Goal: Entertainment & Leisure: Consume media (video, audio)

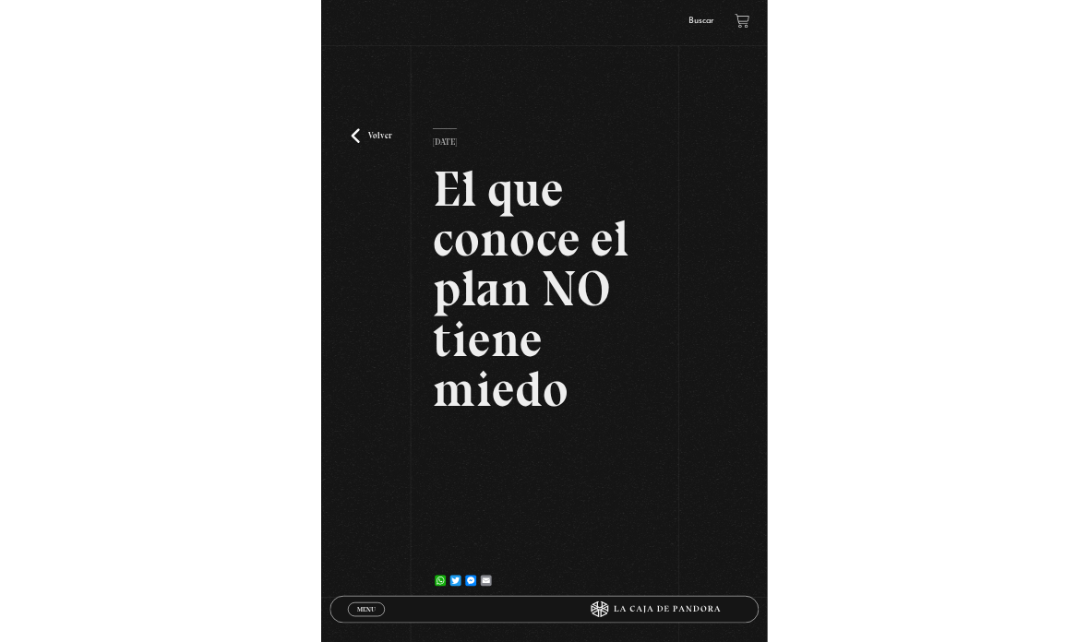
scroll to position [47, 0]
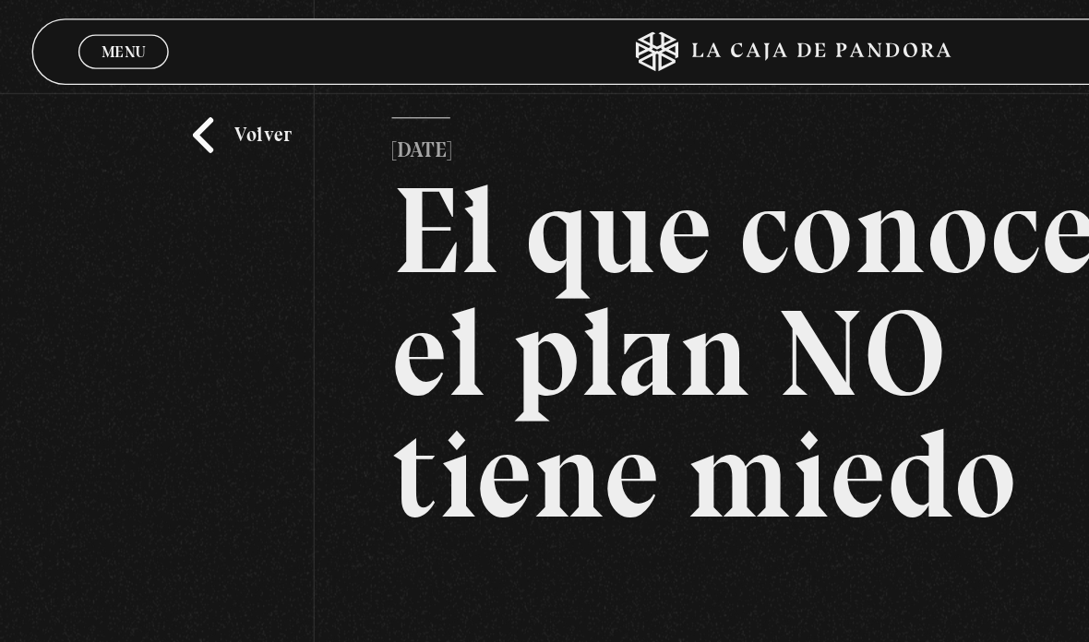
click at [175, 106] on link "Volver" at bounding box center [168, 93] width 68 height 25
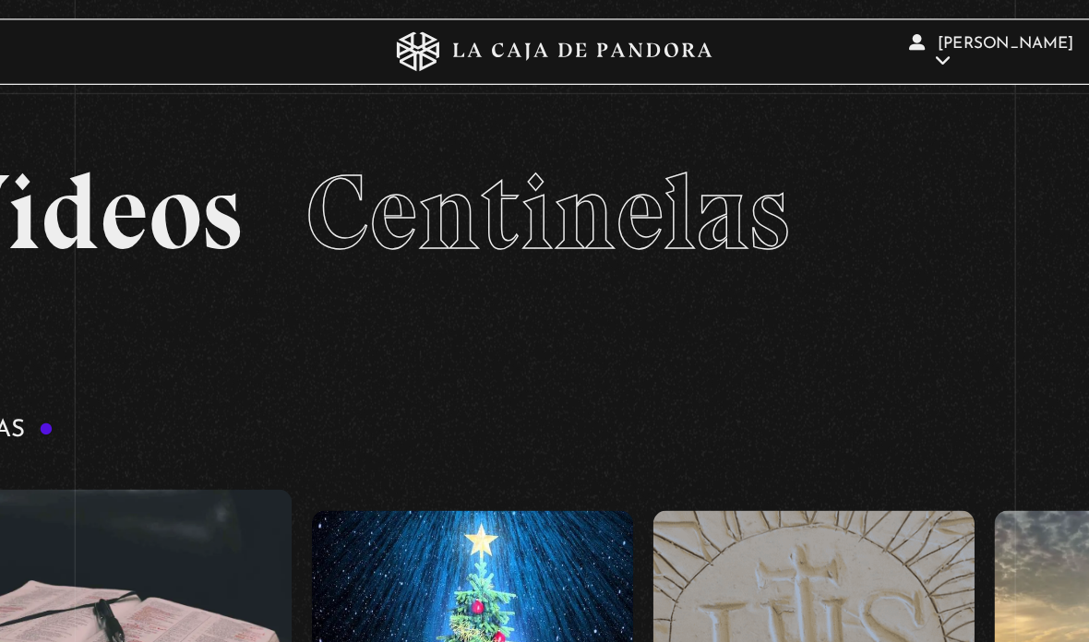
scroll to position [0, 17893]
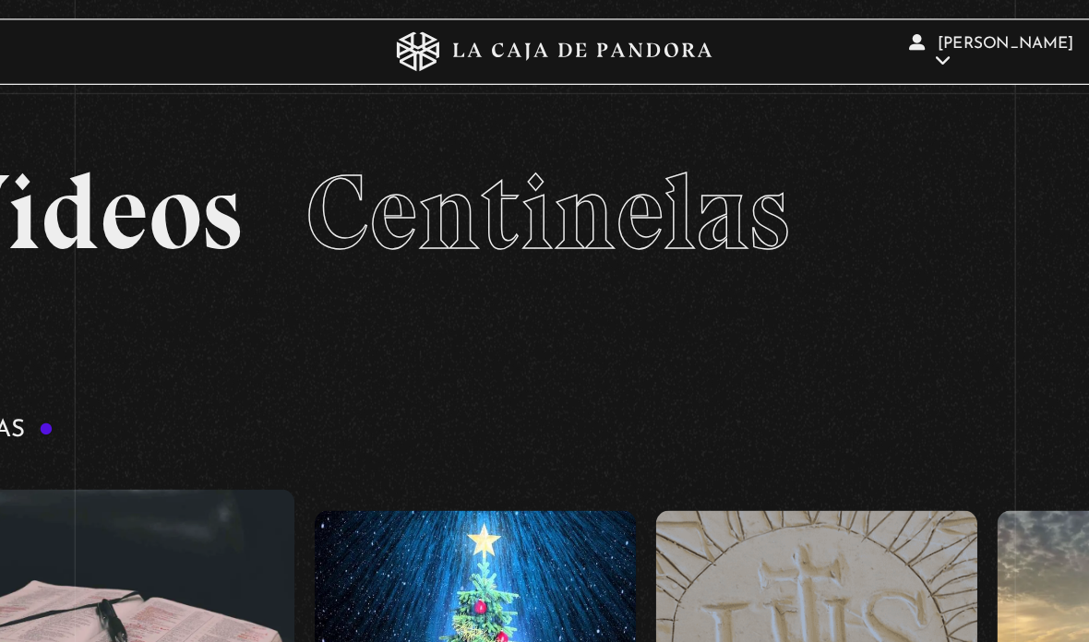
click at [385, 532] on figure at bounding box center [496, 479] width 223 height 249
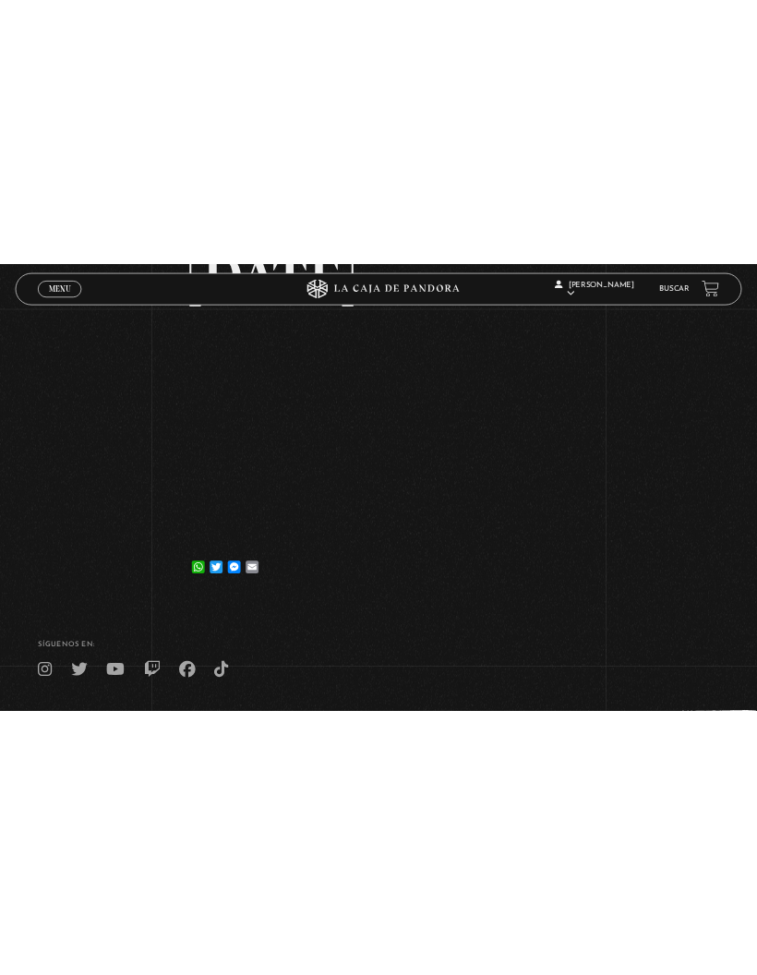
scroll to position [77, 0]
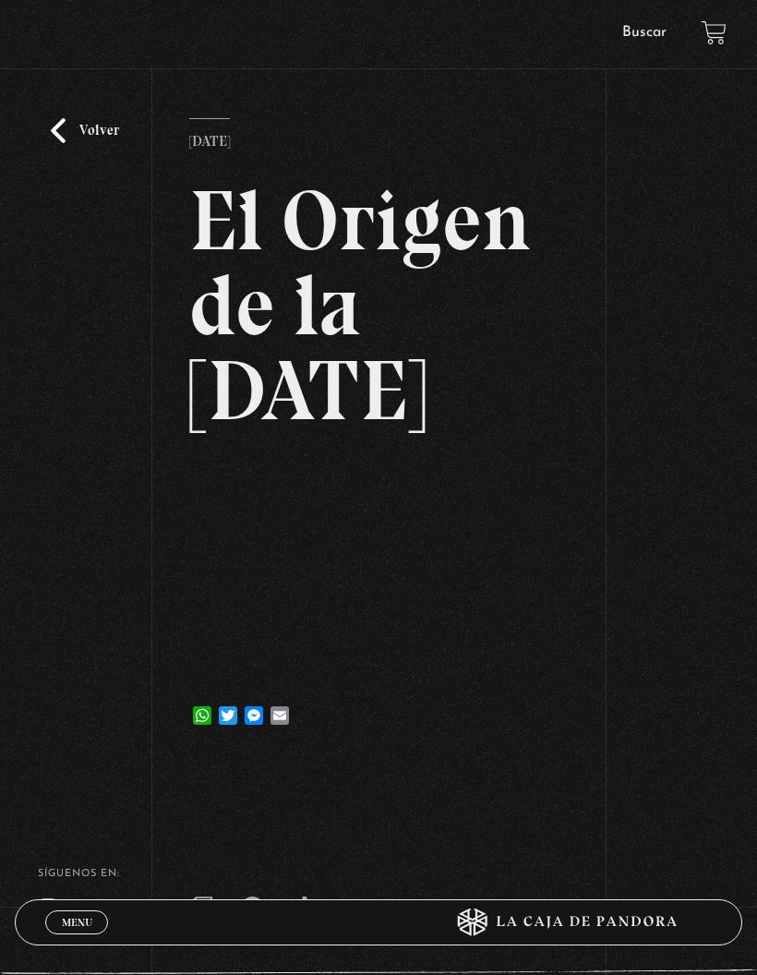
click at [753, 641] on div "Menu Cerrar [PERSON_NAME] En vivos Pandora Centinelas Mi cuenta Salir [GEOGRAPH…" at bounding box center [378, 527] width 757 height 1209
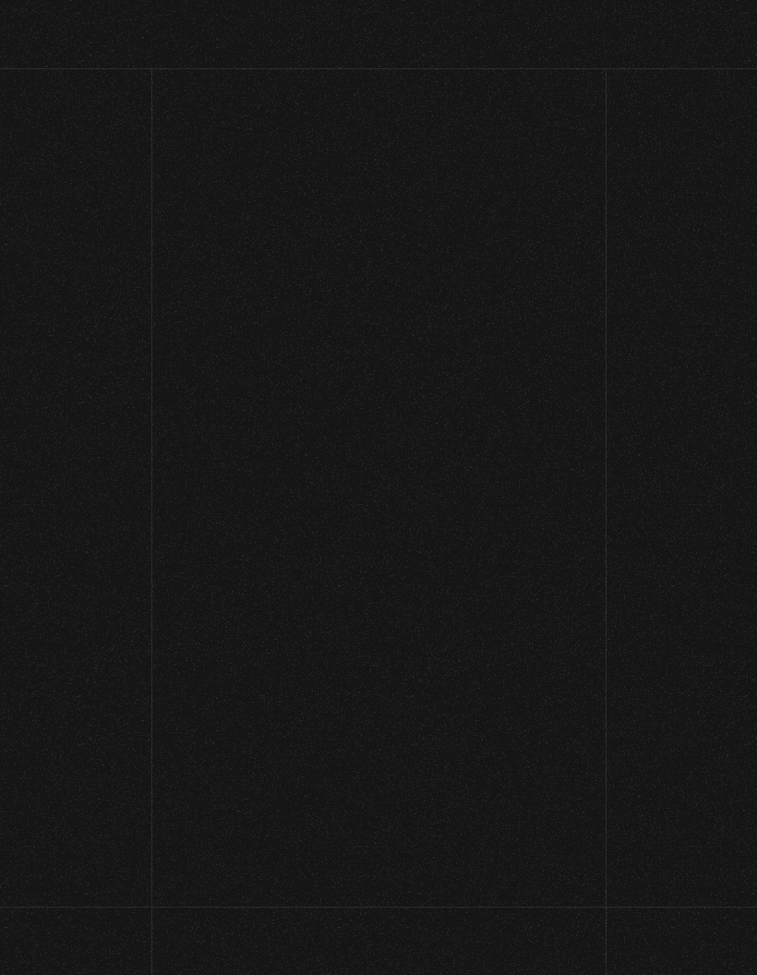
scroll to position [50, 0]
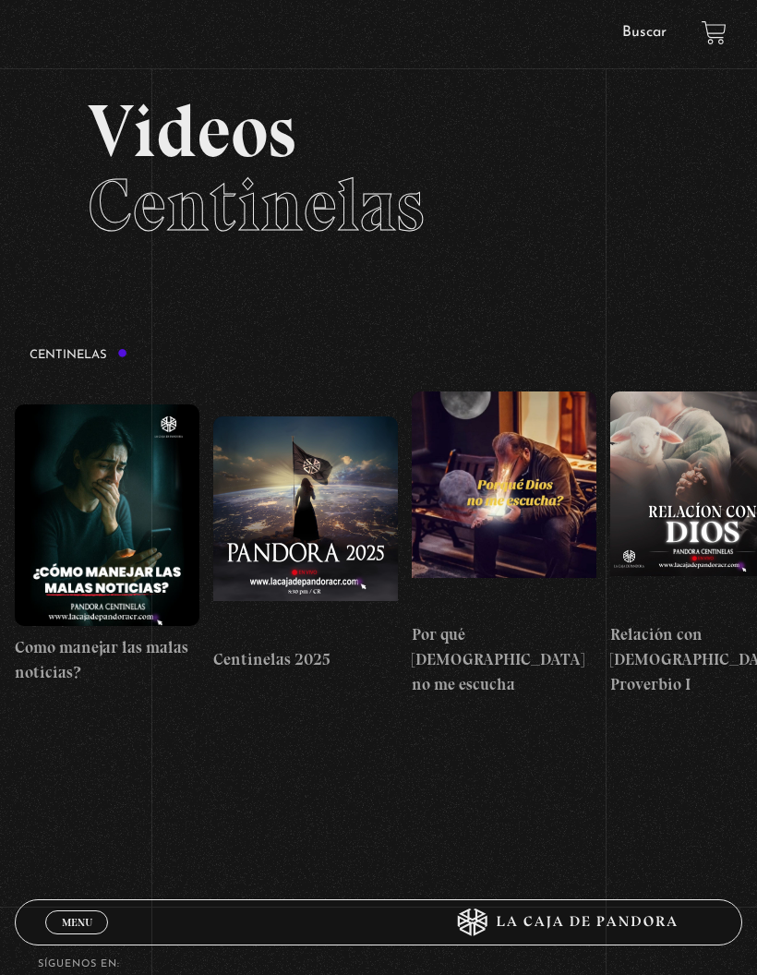
click at [105, 908] on div "Menu Cerrar" at bounding box center [227, 922] width 364 height 44
click at [89, 920] on span "Menu" at bounding box center [77, 921] width 30 height 11
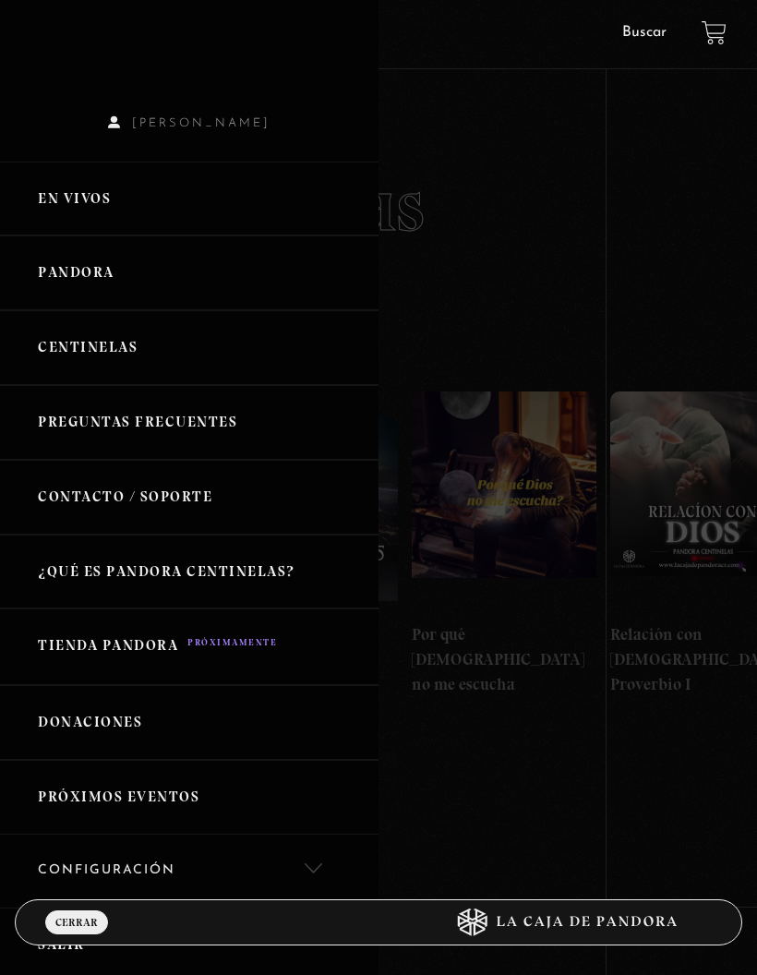
click at [97, 916] on span "Cerrar" at bounding box center [76, 921] width 42 height 11
